Goal: Task Accomplishment & Management: Use online tool/utility

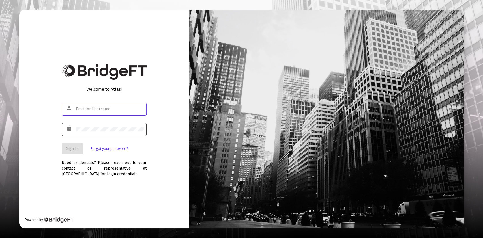
type input "[PERSON_NAME][EMAIL_ADDRESS][DOMAIN_NAME]"
click at [108, 126] on div at bounding box center [110, 129] width 68 height 14
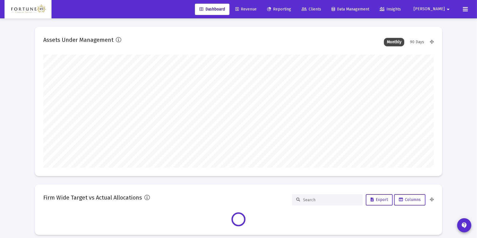
scroll to position [113, 390]
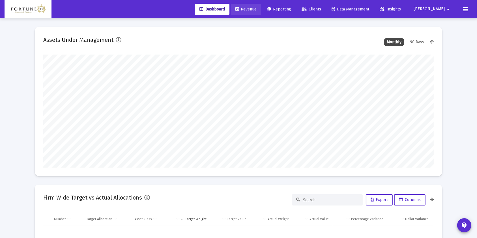
click at [261, 12] on link "Revenue" at bounding box center [246, 9] width 30 height 11
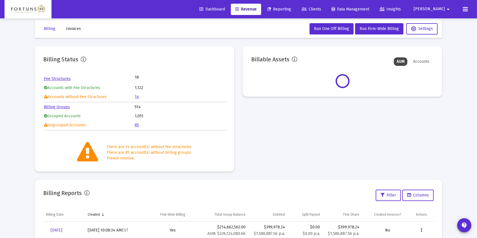
scroll to position [83, 0]
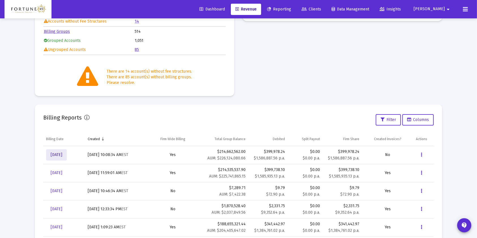
click at [62, 153] on span "[DATE]" at bounding box center [57, 155] width 12 height 5
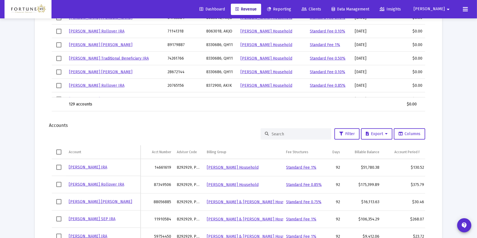
scroll to position [698, 0]
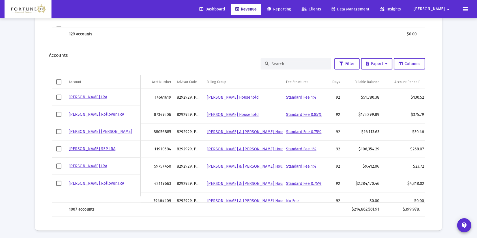
click at [286, 62] on input at bounding box center [299, 64] width 55 height 5
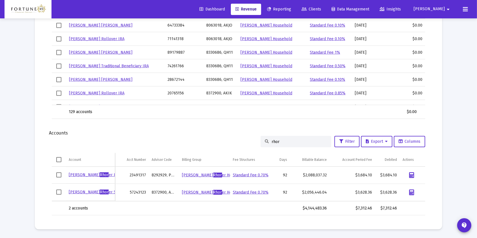
scroll to position [619, 0]
click at [273, 143] on input "rhor" at bounding box center [299, 142] width 55 height 5
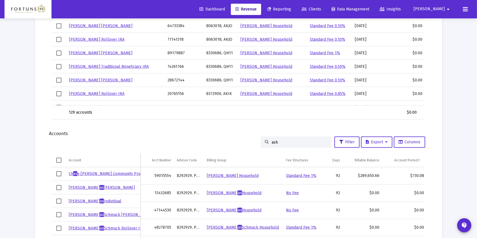
scroll to position [698, 0]
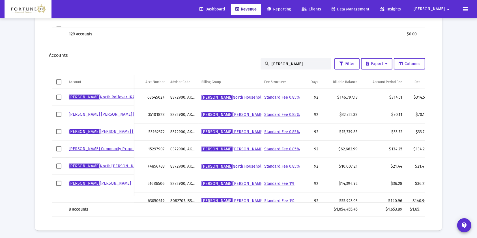
click at [274, 64] on input "[PERSON_NAME]" at bounding box center [299, 64] width 55 height 5
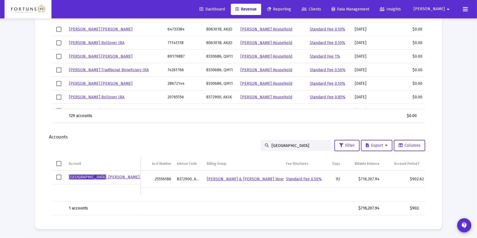
scroll to position [607, 0]
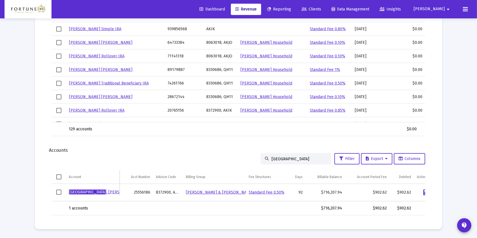
click at [279, 157] on input "[GEOGRAPHIC_DATA]" at bounding box center [299, 159] width 55 height 5
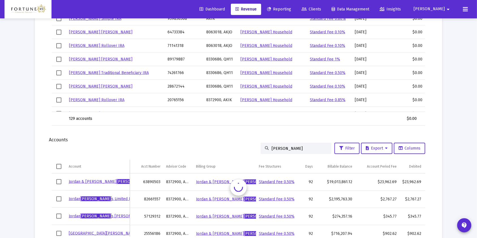
scroll to position [659, 0]
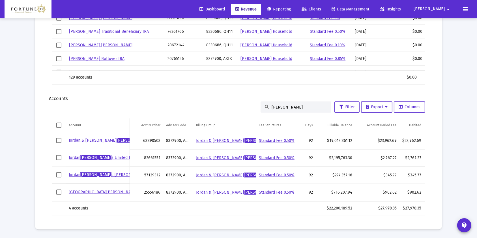
type input "[PERSON_NAME]"
